Goal: Task Accomplishment & Management: Manage account settings

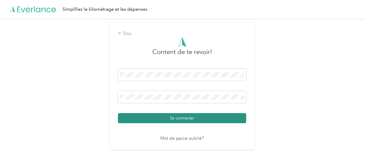
click at [180, 119] on font "Se connecter" at bounding box center [182, 118] width 24 height 5
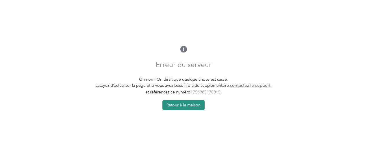
click at [185, 108] on font "Retour à la maison" at bounding box center [183, 105] width 34 height 5
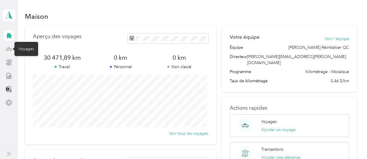
click at [7, 49] on icon at bounding box center [9, 49] width 6 height 6
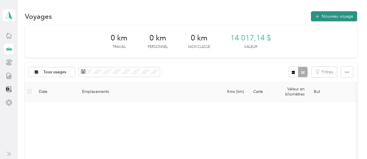
click at [336, 18] on font "Nouveau voyage" at bounding box center [336, 16] width 31 height 5
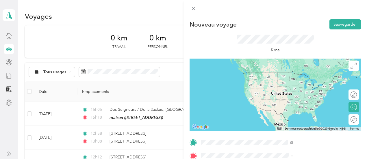
click at [309, 82] on font "[STREET_ADDRESS]" at bounding box center [291, 80] width 37 height 5
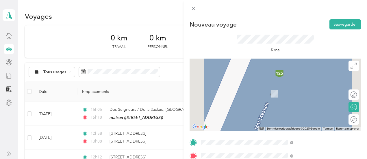
click at [278, 85] on font "[STREET_ADDRESS]" at bounding box center [291, 85] width 37 height 5
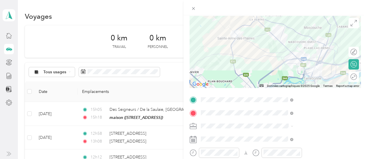
scroll to position [65, 0]
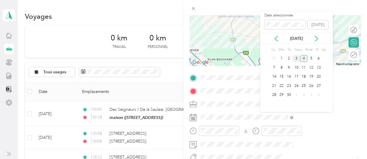
click at [295, 62] on div "3" at bounding box center [297, 58] width 8 height 7
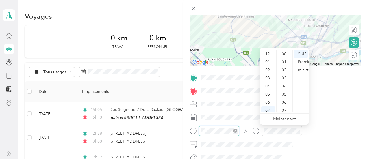
scroll to position [35, 0]
click at [271, 85] on div "08" at bounding box center [268, 84] width 14 height 8
click at [285, 62] on font "01" at bounding box center [284, 61] width 5 height 5
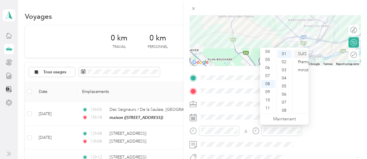
click at [304, 55] on font "SUIS" at bounding box center [302, 53] width 9 height 5
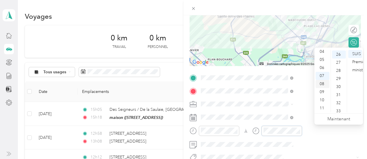
scroll to position [210, 0]
click at [323, 83] on font "08" at bounding box center [321, 83] width 5 height 5
click at [340, 88] on font "30" at bounding box center [338, 86] width 5 height 5
click at [354, 52] on font "SUIS" at bounding box center [356, 53] width 9 height 5
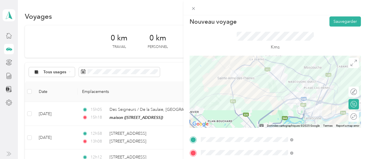
scroll to position [0, 0]
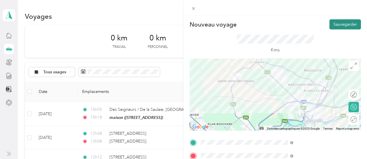
click at [344, 25] on font "Sauvegarder" at bounding box center [344, 24] width 23 height 5
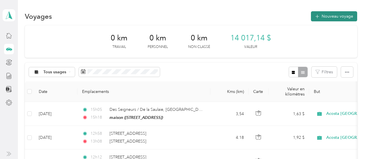
click at [343, 15] on font "Nouveau voyage" at bounding box center [336, 16] width 31 height 5
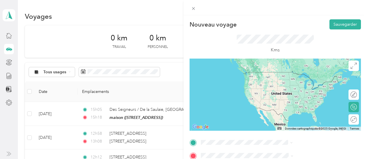
click at [306, 74] on font "[STREET_ADDRESS]" at bounding box center [291, 71] width 37 height 5
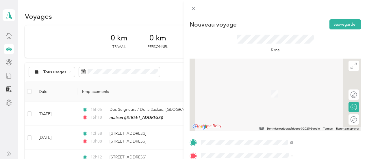
click at [326, 113] on div "[STREET_ADDRESS]" at bounding box center [308, 115] width 88 height 8
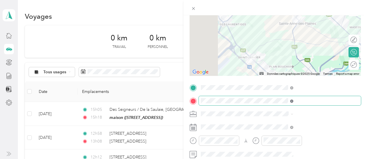
scroll to position [55, 0]
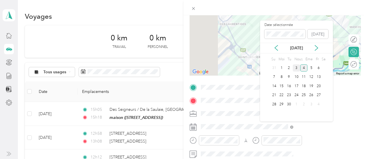
click at [297, 70] on font "3" at bounding box center [296, 68] width 2 height 4
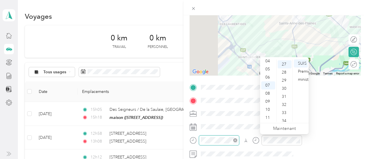
scroll to position [218, 0]
click at [269, 101] on font "09" at bounding box center [267, 101] width 5 height 5
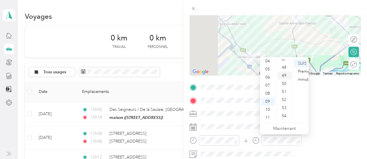
click at [285, 75] on font "49" at bounding box center [284, 75] width 5 height 5
click at [301, 64] on font "SUIS" at bounding box center [302, 63] width 9 height 5
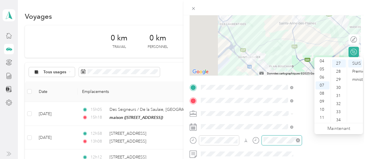
scroll to position [218, 0]
click at [324, 109] on font "10" at bounding box center [321, 109] width 5 height 5
click at [340, 67] on font "10" at bounding box center [338, 67] width 5 height 5
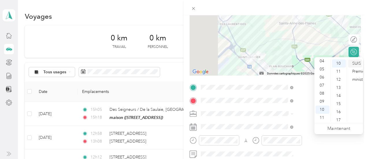
click at [351, 63] on div "SUIS" at bounding box center [355, 63] width 14 height 8
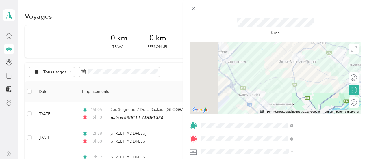
scroll to position [0, 0]
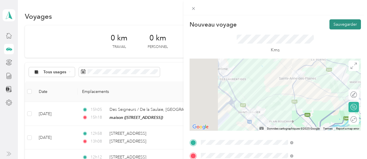
click at [348, 25] on font "Sauvegarder" at bounding box center [344, 24] width 23 height 5
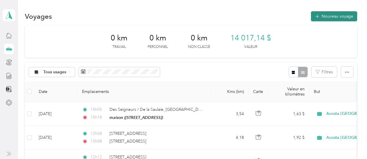
click at [330, 16] on font "Nouveau voyage" at bounding box center [336, 16] width 31 height 5
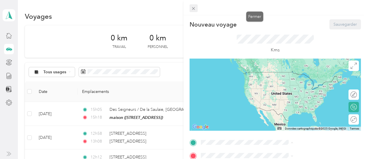
click at [196, 6] on icon at bounding box center [193, 8] width 5 height 5
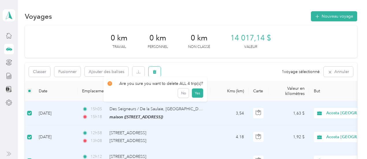
click at [155, 71] on icon "button" at bounding box center [154, 72] width 3 height 4
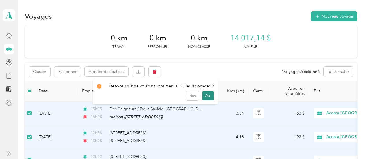
click at [202, 96] on button "Oui" at bounding box center [208, 95] width 12 height 9
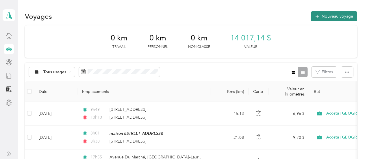
click at [334, 16] on font "Nouveau voyage" at bounding box center [336, 16] width 31 height 5
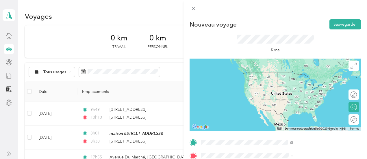
click at [287, 85] on font "[STREET_ADDRESS]" at bounding box center [291, 82] width 37 height 5
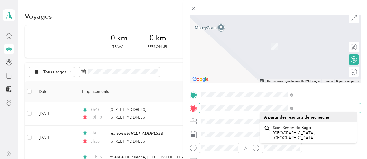
scroll to position [49, 0]
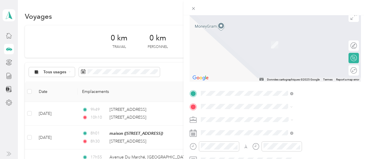
click at [316, 77] on span "[STREET_ADDRESS][PERSON_NAME]" at bounding box center [307, 79] width 69 height 5
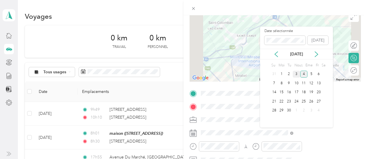
click at [298, 78] on div "3" at bounding box center [297, 74] width 8 height 7
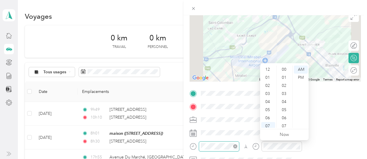
scroll to position [35, 0]
click at [269, 121] on div "11" at bounding box center [268, 124] width 14 height 8
click at [280, 72] on div "30" at bounding box center [285, 70] width 14 height 8
click at [297, 70] on div "SUIS" at bounding box center [301, 70] width 14 height 8
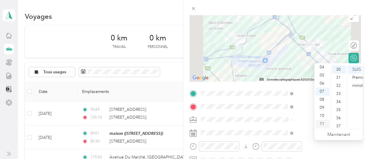
click at [323, 122] on font "11" at bounding box center [321, 123] width 5 height 5
click at [337, 88] on font "50" at bounding box center [338, 87] width 5 height 5
click at [353, 70] on font "SUIS" at bounding box center [356, 69] width 9 height 5
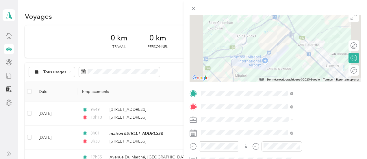
scroll to position [0, 0]
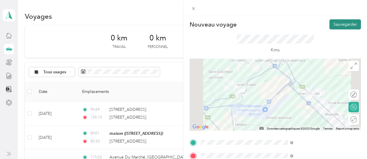
click at [345, 27] on button "Sauvegarder" at bounding box center [344, 24] width 31 height 10
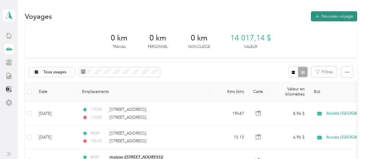
click at [331, 17] on font "Nouveau voyage" at bounding box center [336, 16] width 31 height 5
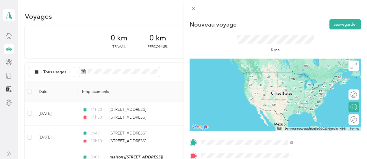
click at [291, 72] on font "[STREET_ADDRESS][PERSON_NAME]" at bounding box center [307, 72] width 69 height 5
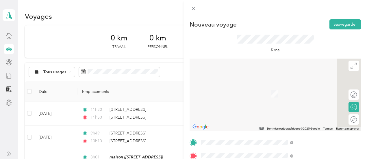
click at [298, 87] on span "[STREET_ADDRESS]" at bounding box center [291, 85] width 37 height 5
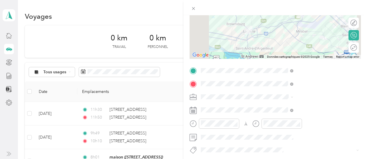
scroll to position [72, 0]
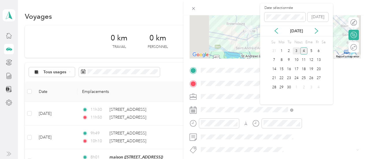
click at [296, 53] on font "3" at bounding box center [296, 51] width 2 height 4
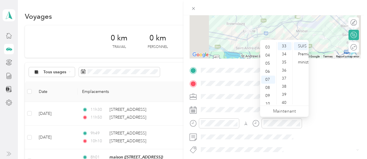
scroll to position [0, 0]
click at [268, 53] on font "01" at bounding box center [267, 54] width 5 height 5
click at [286, 55] on font "10" at bounding box center [284, 54] width 5 height 5
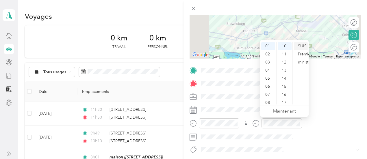
click at [300, 45] on font "SUIS" at bounding box center [302, 46] width 9 height 5
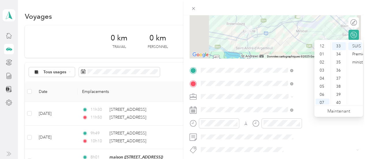
scroll to position [0, 0]
click at [325, 53] on div "01" at bounding box center [322, 54] width 14 height 8
click at [341, 46] on div "30" at bounding box center [339, 45] width 14 height 8
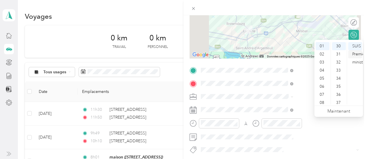
click at [354, 56] on font "Premier ministre" at bounding box center [359, 58] width 14 height 13
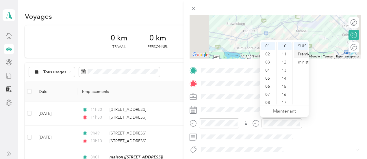
click at [300, 54] on font "Premier ministre" at bounding box center [305, 58] width 14 height 13
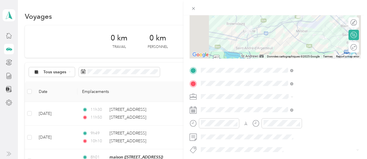
scroll to position [0, 0]
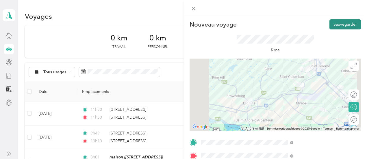
click at [343, 25] on font "Sauvegarder" at bounding box center [344, 24] width 23 height 5
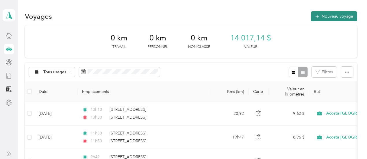
click at [337, 18] on font "Nouveau voyage" at bounding box center [336, 16] width 31 height 5
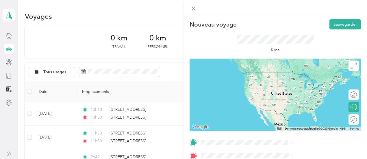
click at [287, 67] on li "[STREET_ADDRESS]" at bounding box center [308, 72] width 96 height 12
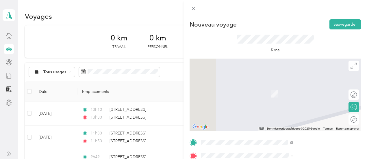
click at [307, 86] on font "[STREET_ADDRESS]" at bounding box center [291, 83] width 37 height 5
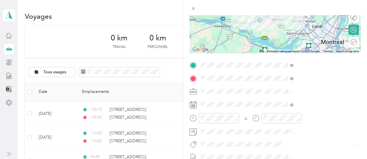
scroll to position [80, 0]
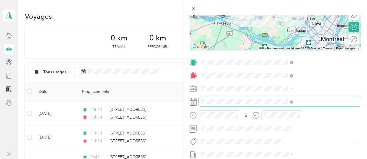
click at [295, 97] on span at bounding box center [280, 101] width 162 height 9
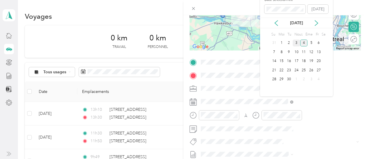
click at [296, 45] on font "3" at bounding box center [296, 43] width 2 height 4
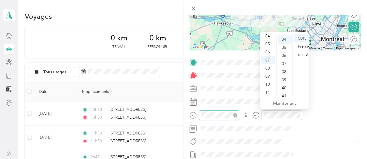
scroll to position [275, 0]
click at [267, 43] on font "02" at bounding box center [267, 42] width 5 height 5
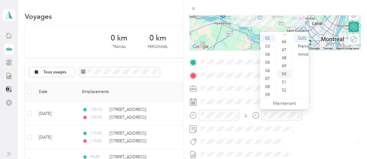
click at [284, 73] on font "50" at bounding box center [284, 74] width 5 height 5
click at [300, 47] on font "Premier ministre" at bounding box center [305, 50] width 14 height 13
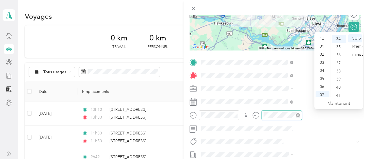
scroll to position [35, 0]
click at [322, 45] on font "03" at bounding box center [321, 44] width 5 height 5
click at [337, 60] on font "30" at bounding box center [338, 59] width 5 height 5
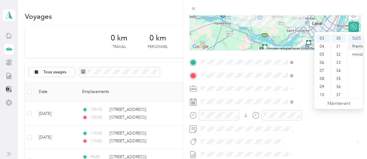
click at [357, 47] on font "Premier ministre" at bounding box center [359, 50] width 14 height 13
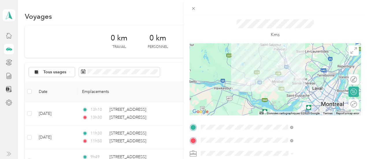
scroll to position [0, 0]
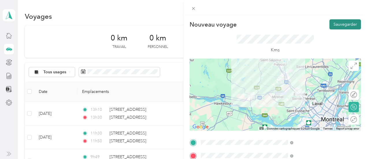
click at [336, 24] on font "Sauvegarder" at bounding box center [344, 24] width 23 height 5
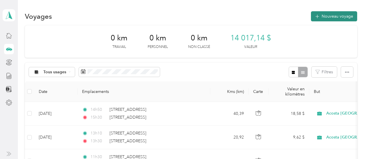
click at [335, 14] on font "Nouveau voyage" at bounding box center [336, 16] width 31 height 5
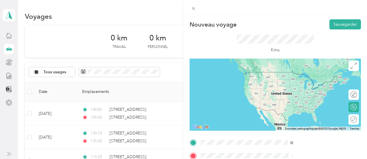
click at [280, 75] on font "[STREET_ADDRESS]" at bounding box center [291, 72] width 37 height 5
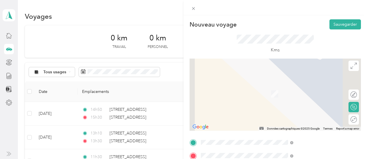
click at [299, 91] on div "maison [STREET_ADDRESS]" at bounding box center [291, 91] width 37 height 12
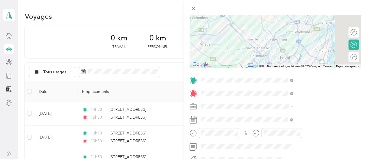
scroll to position [67, 0]
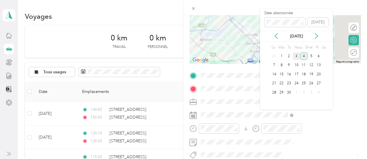
click at [295, 58] on font "3" at bounding box center [296, 56] width 2 height 4
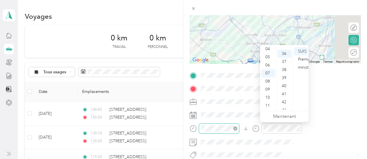
scroll to position [291, 0]
click at [268, 51] on font "04" at bounding box center [267, 48] width 5 height 5
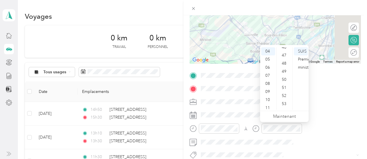
scroll to position [378, 0]
click at [283, 79] on font "50" at bounding box center [284, 77] width 5 height 5
click at [298, 60] on font "Premier ministre" at bounding box center [305, 63] width 14 height 13
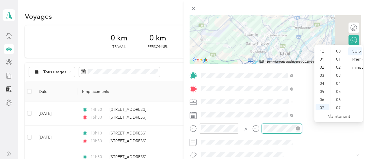
scroll to position [35, 0]
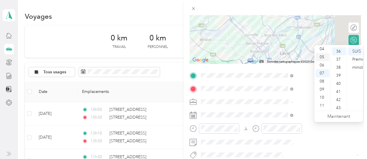
click at [323, 57] on font "05" at bounding box center [321, 57] width 5 height 5
click at [336, 51] on div "36" at bounding box center [339, 51] width 14 height 8
click at [355, 59] on font "Premier ministre" at bounding box center [359, 63] width 14 height 13
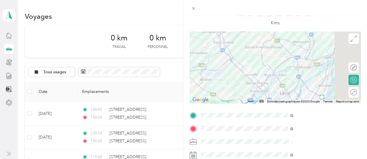
scroll to position [0, 0]
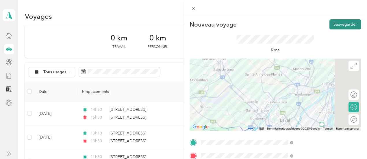
click at [343, 23] on font "Sauvegarder" at bounding box center [344, 24] width 23 height 5
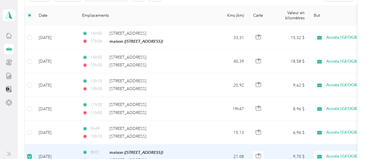
scroll to position [71, 0]
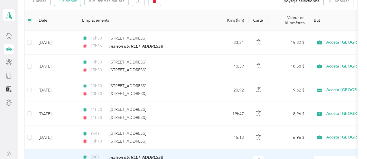
click at [75, 2] on font "Fusionner" at bounding box center [67, 1] width 18 height 5
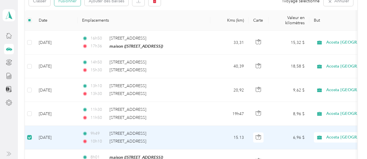
click at [71, 3] on button "Fusionner" at bounding box center [67, 1] width 26 height 10
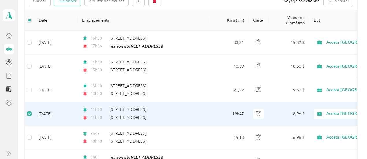
click at [68, 3] on font "Fusionner" at bounding box center [67, 1] width 18 height 5
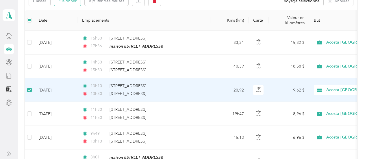
click at [69, 1] on font "Fusionner" at bounding box center [67, 1] width 18 height 5
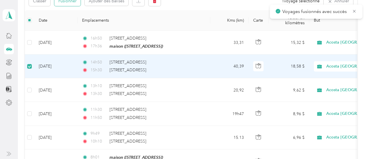
click at [71, 3] on font "Fusionner" at bounding box center [67, 1] width 18 height 5
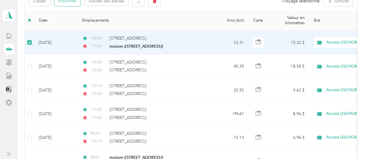
click at [69, 2] on font "Fusionner" at bounding box center [67, 1] width 18 height 5
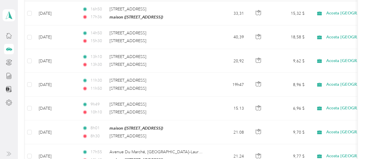
scroll to position [93, 0]
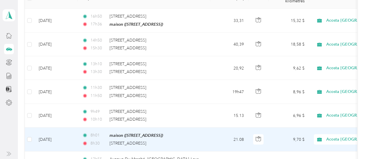
click at [309, 138] on td "Acosta [GEOGRAPHIC_DATA]" at bounding box center [349, 140] width 81 height 24
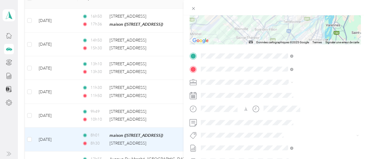
scroll to position [87, 0]
click at [283, 83] on li "Fab Team - R" at bounding box center [308, 82] width 96 height 11
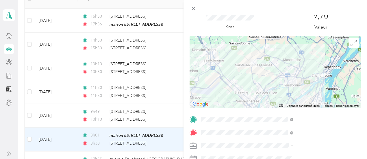
scroll to position [0, 0]
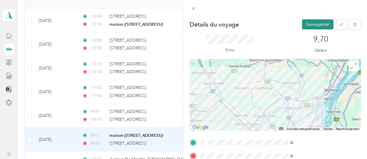
click at [320, 27] on font "Sauvegarder" at bounding box center [317, 24] width 23 height 5
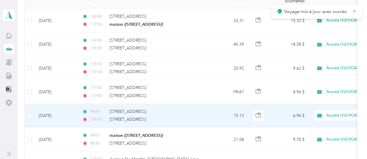
click at [302, 121] on td "6,96 $" at bounding box center [289, 116] width 40 height 24
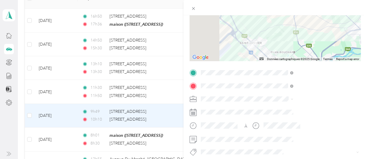
scroll to position [75, 0]
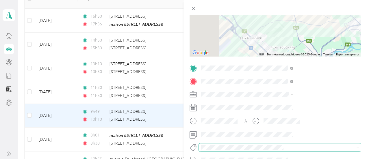
click at [272, 150] on span at bounding box center [275, 147] width 152 height 6
click at [280, 97] on ol "Fab Beiersdorf Fab Team - C Fab Team - R Visites d'usine Équipe Fit Home Depot …" at bounding box center [308, 108] width 96 height 81
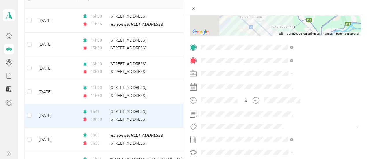
scroll to position [97, 0]
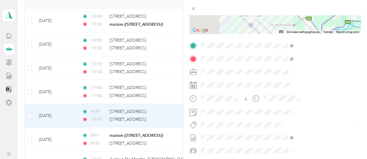
click at [286, 74] on button "Fab Team - R" at bounding box center [278, 72] width 29 height 7
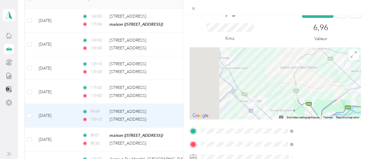
scroll to position [0, 0]
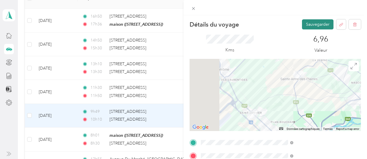
click at [321, 26] on font "Sauvegarder" at bounding box center [317, 24] width 23 height 5
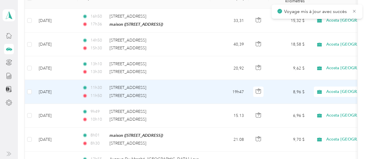
click at [300, 91] on font "8,96 $" at bounding box center [299, 92] width 12 height 5
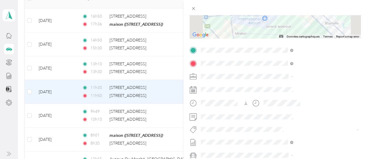
scroll to position [94, 0]
click at [285, 77] on li "Fab Team - R" at bounding box center [308, 76] width 96 height 11
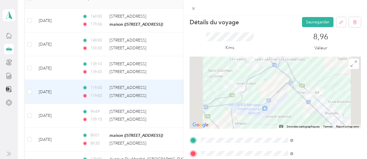
scroll to position [1, 0]
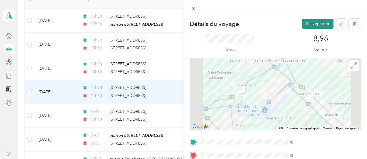
click at [315, 25] on font "Sauvegarder" at bounding box center [317, 23] width 23 height 5
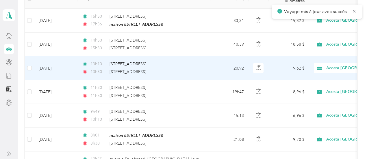
click at [286, 71] on td "9,62 $" at bounding box center [289, 68] width 40 height 24
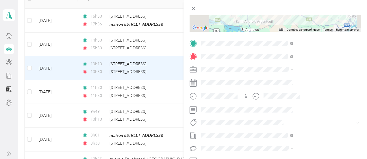
scroll to position [101, 0]
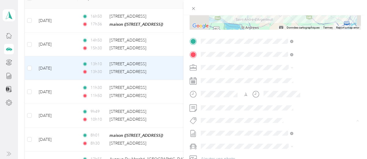
click at [278, 70] on li "Fab Team - R" at bounding box center [308, 68] width 96 height 11
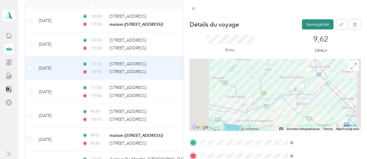
click at [315, 27] on font "Sauvegarder" at bounding box center [317, 24] width 23 height 5
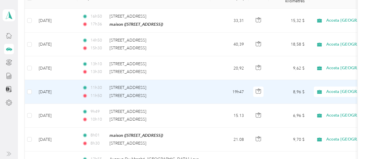
click at [285, 94] on td "8,96 $" at bounding box center [289, 92] width 40 height 24
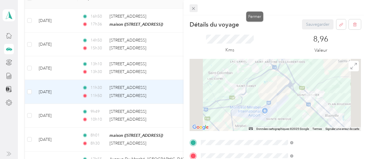
click at [196, 7] on icon at bounding box center [193, 8] width 5 height 5
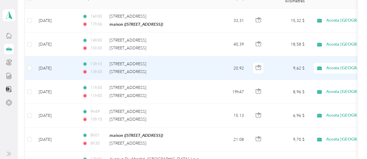
click at [303, 70] on font "9,62 $" at bounding box center [299, 68] width 12 height 5
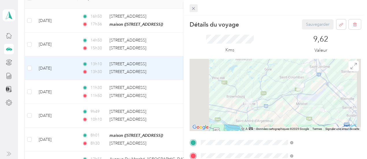
click at [196, 10] on icon at bounding box center [193, 8] width 5 height 5
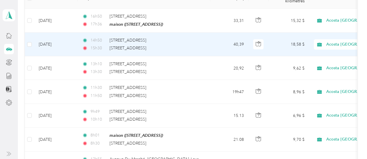
click at [307, 47] on td "18,58 $" at bounding box center [289, 45] width 40 height 24
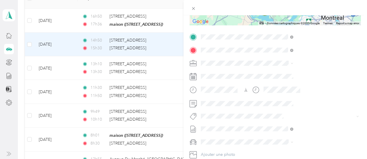
scroll to position [106, 0]
click at [274, 65] on li "Fab Team - R" at bounding box center [308, 63] width 96 height 11
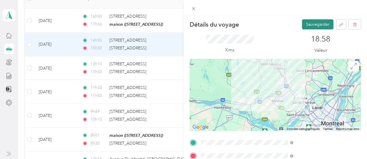
click at [310, 27] on font "Sauvegarder" at bounding box center [317, 24] width 23 height 5
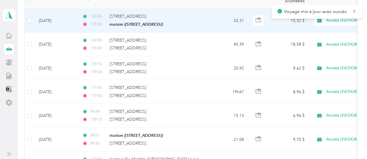
click at [287, 24] on td "15,32 $" at bounding box center [289, 21] width 40 height 24
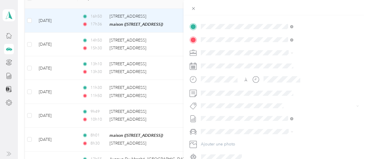
scroll to position [120, 0]
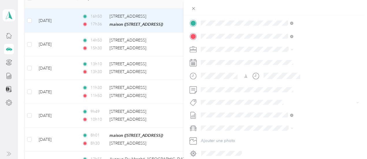
click at [282, 50] on span "Fab Team - R" at bounding box center [278, 49] width 21 height 5
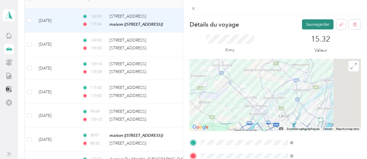
click at [316, 26] on font "Sauvegarder" at bounding box center [317, 24] width 23 height 5
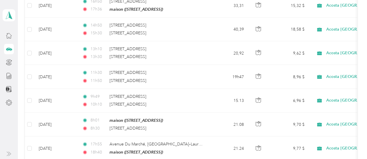
scroll to position [104, 0]
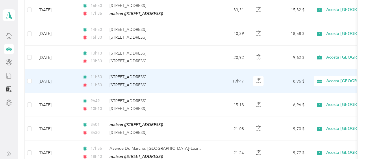
click at [289, 83] on td "8,96 $" at bounding box center [289, 81] width 40 height 24
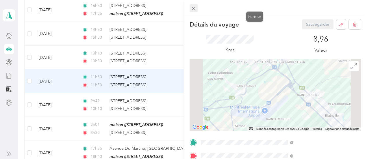
click at [196, 6] on icon at bounding box center [193, 8] width 5 height 5
